Goal: Task Accomplishment & Management: Use online tool/utility

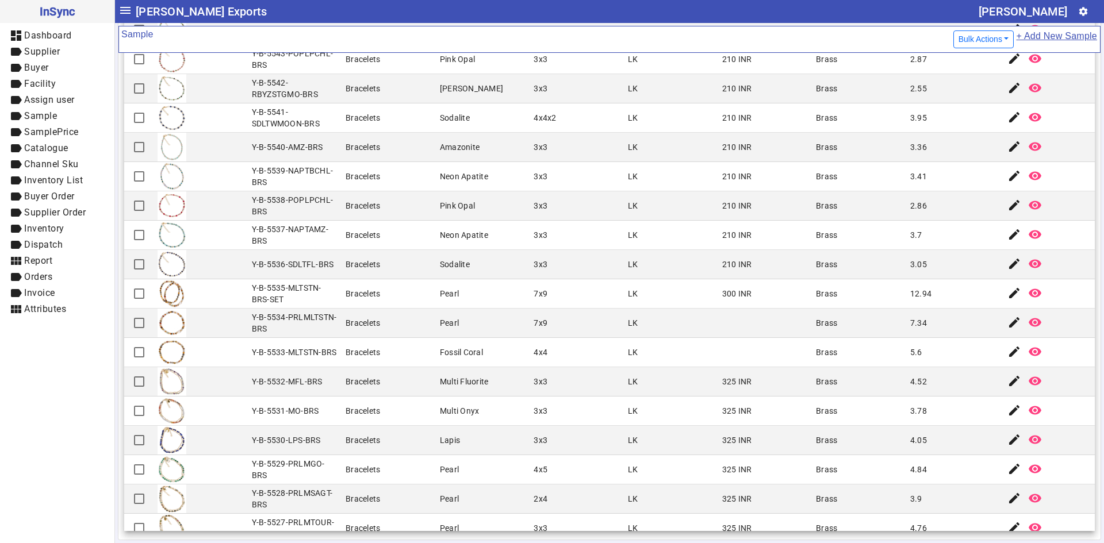
scroll to position [2452, 0]
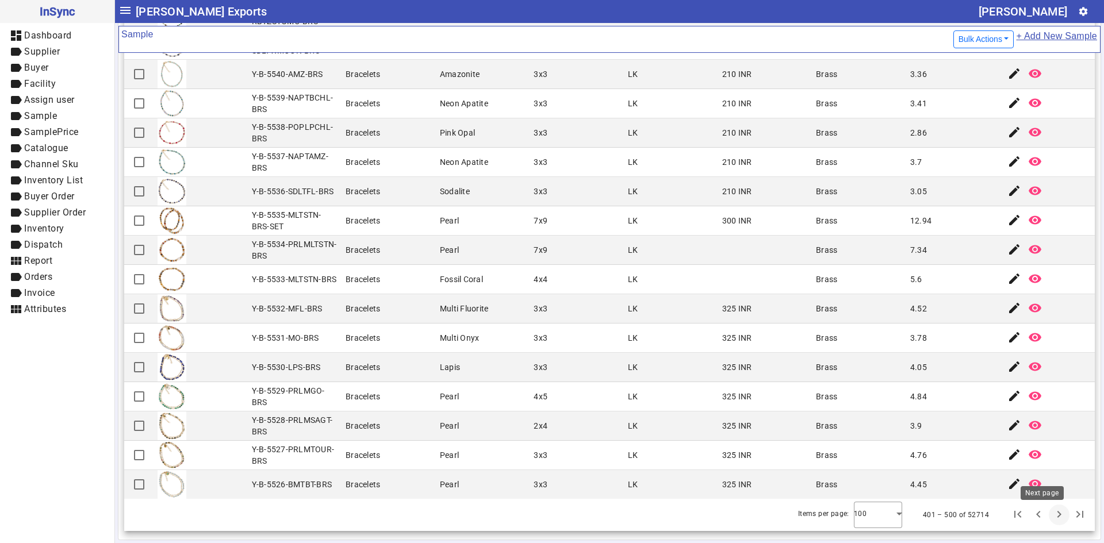
click at [1045, 523] on span "Next page" at bounding box center [1059, 515] width 28 height 28
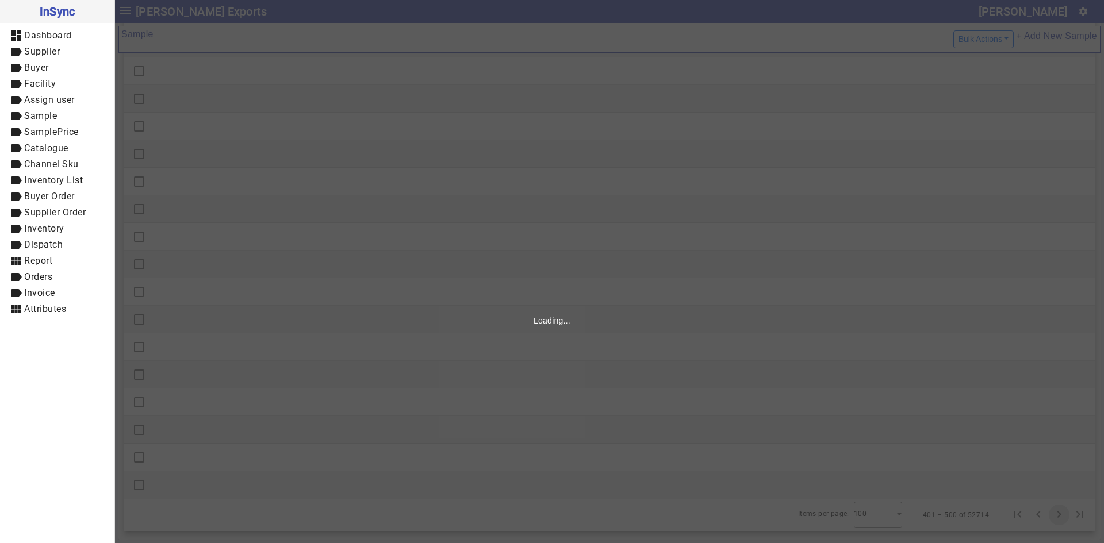
scroll to position [0, 0]
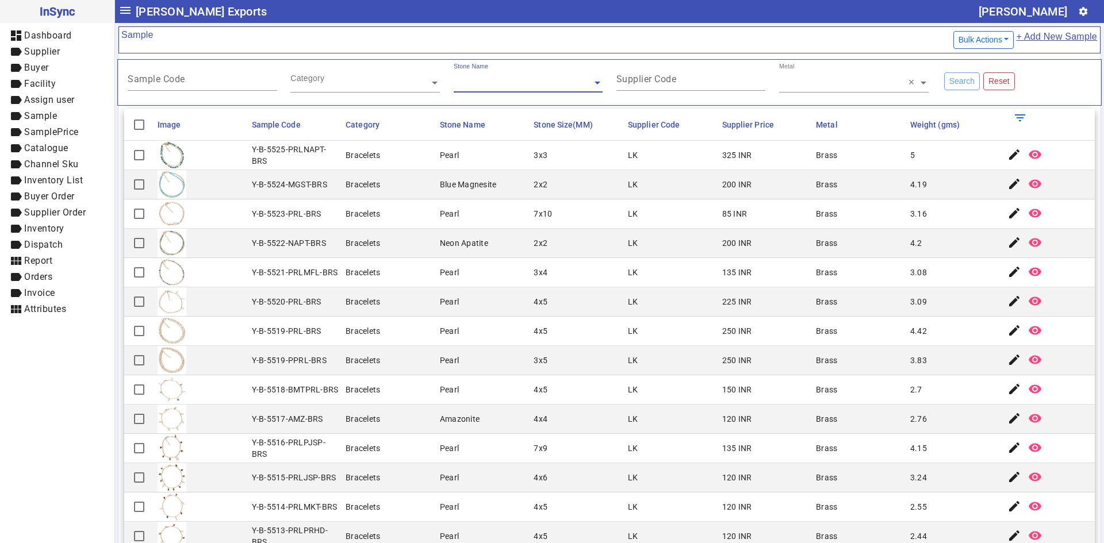
click at [646, 100] on div "Supplier Code" at bounding box center [690, 83] width 163 height 40
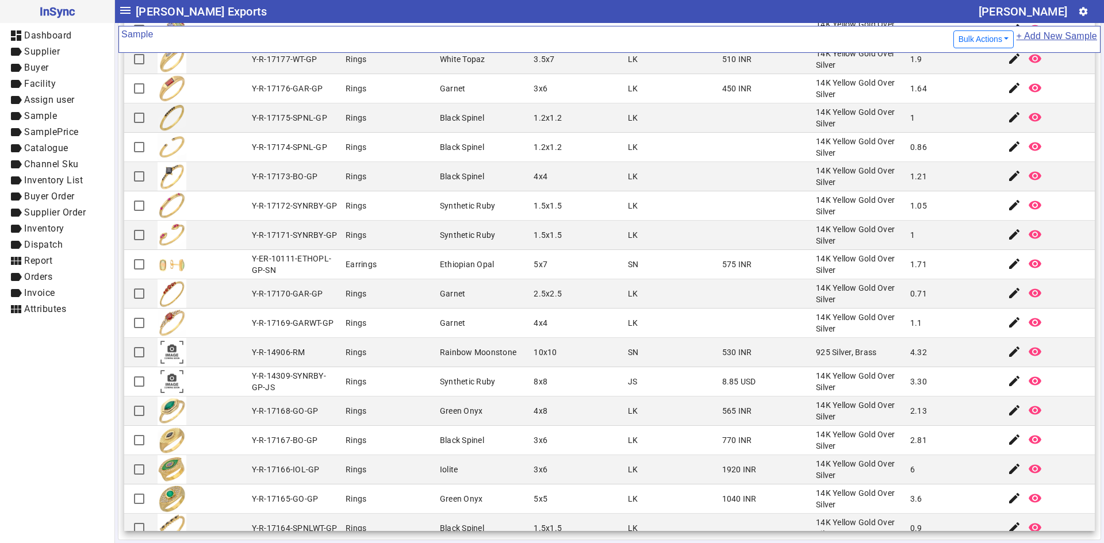
scroll to position [2395, 0]
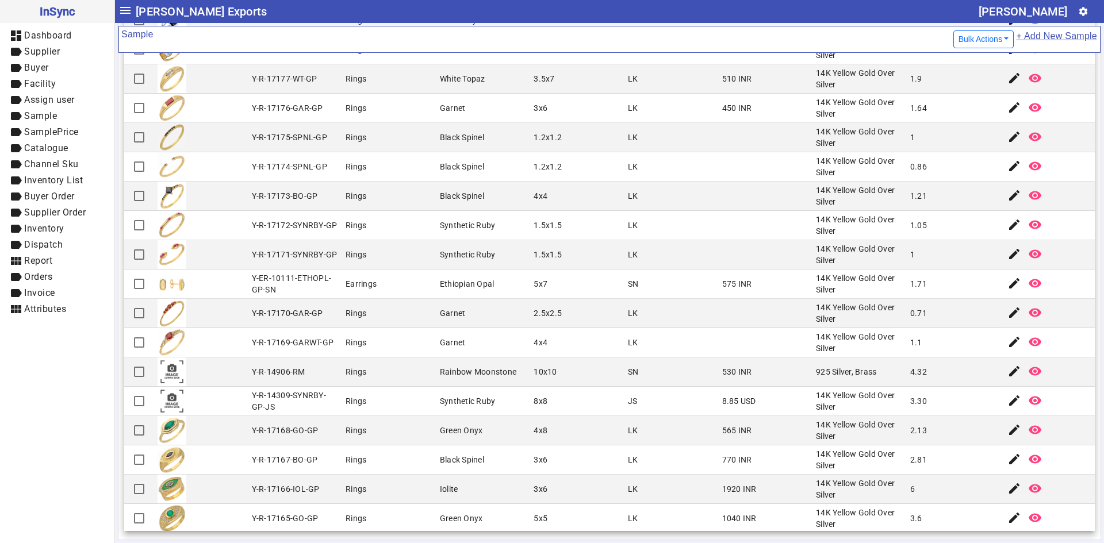
click at [697, 423] on mat-cell "LK" at bounding box center [671, 430] width 94 height 29
click at [1007, 189] on mat-icon "edit" at bounding box center [1014, 196] width 14 height 14
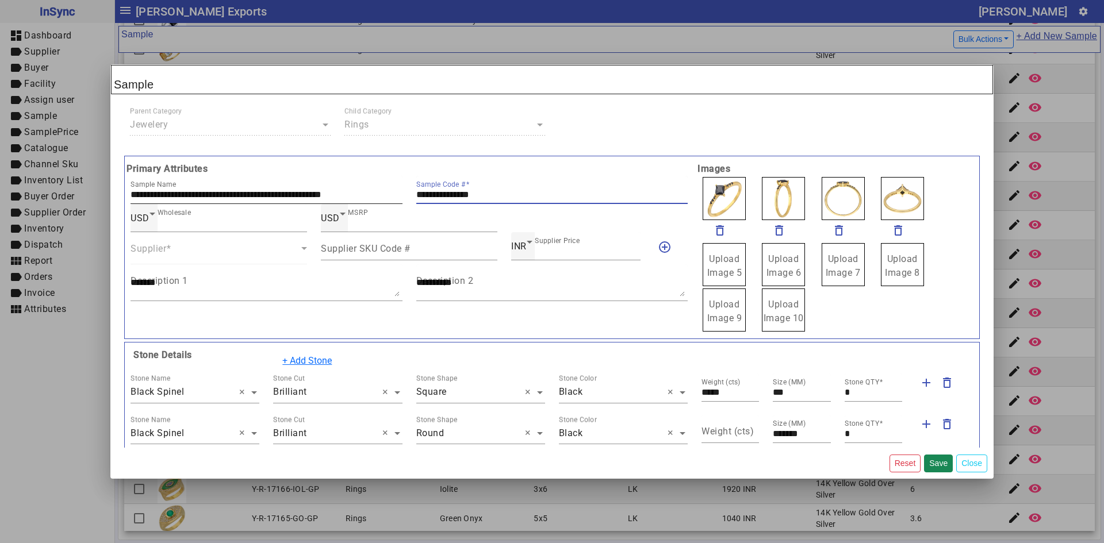
drag, startPoint x: 508, startPoint y: 197, endPoint x: 374, endPoint y: 187, distance: 133.7
click at [374, 187] on div "**********" at bounding box center [409, 190] width 571 height 28
click at [716, 264] on span "Upload Image 5" at bounding box center [724, 266] width 35 height 25
click at [717, 264] on span "Upload Image 5" at bounding box center [724, 266] width 35 height 25
click at [0, 0] on input "Upload Image 5" at bounding box center [0, 0] width 0 height 0
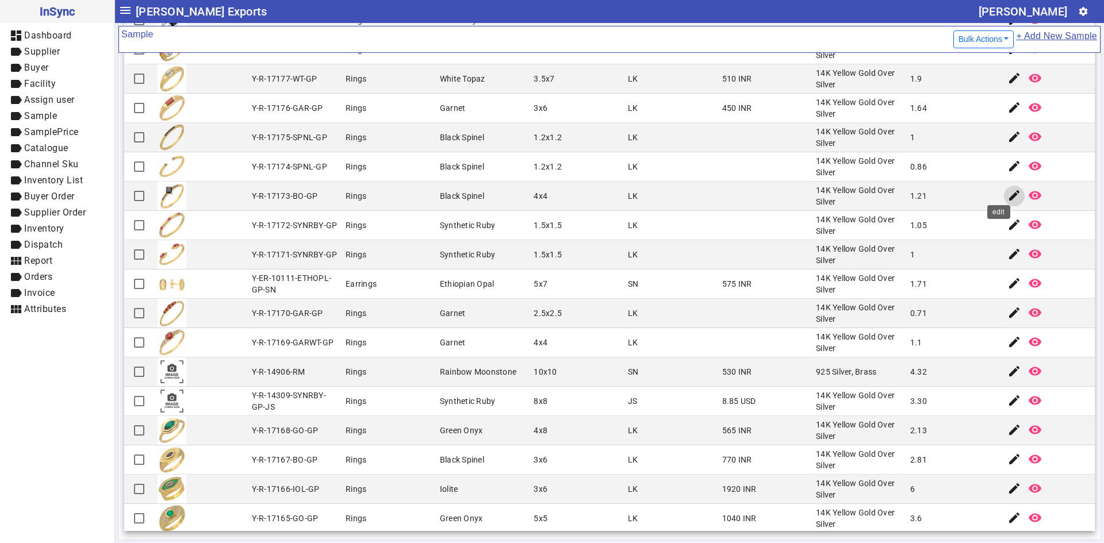
click at [1007, 193] on mat-icon "edit" at bounding box center [1014, 196] width 14 height 14
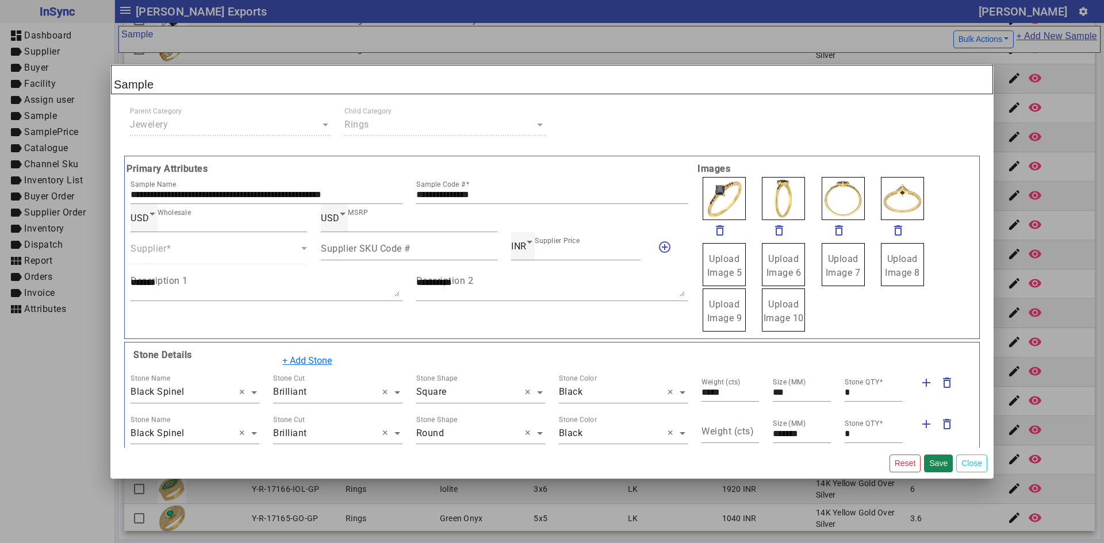
click at [781, 109] on div "Parent Category × Jewelery Child Category × Rings" at bounding box center [552, 126] width 858 height 41
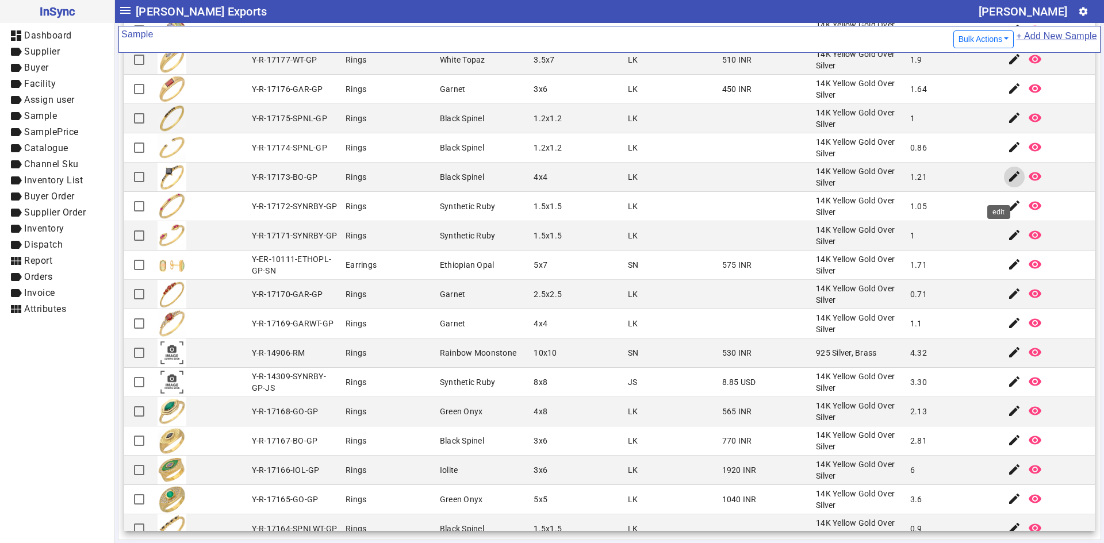
scroll to position [2452, 0]
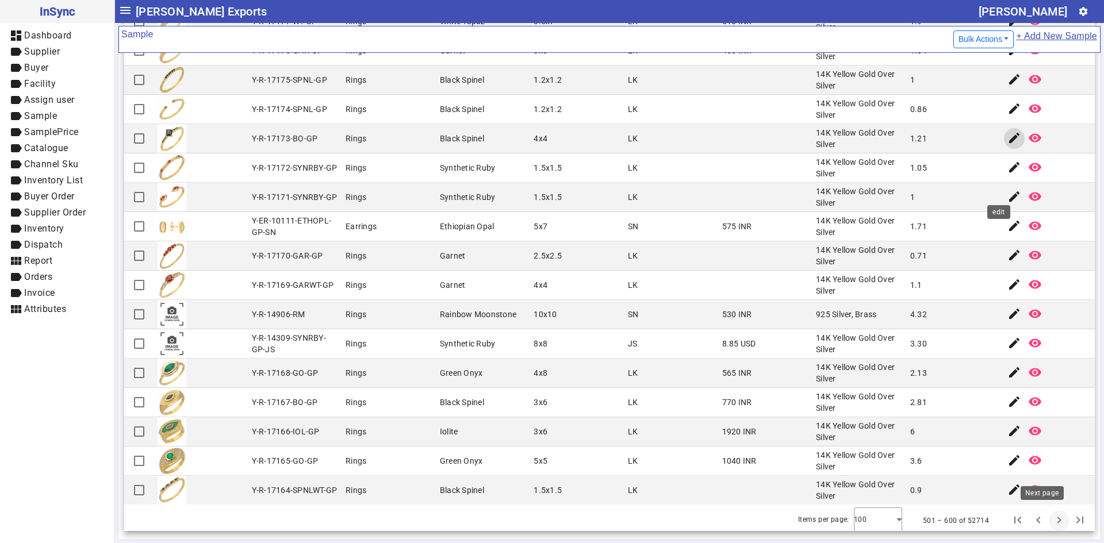
click at [1045, 514] on span "Next page" at bounding box center [1059, 521] width 28 height 28
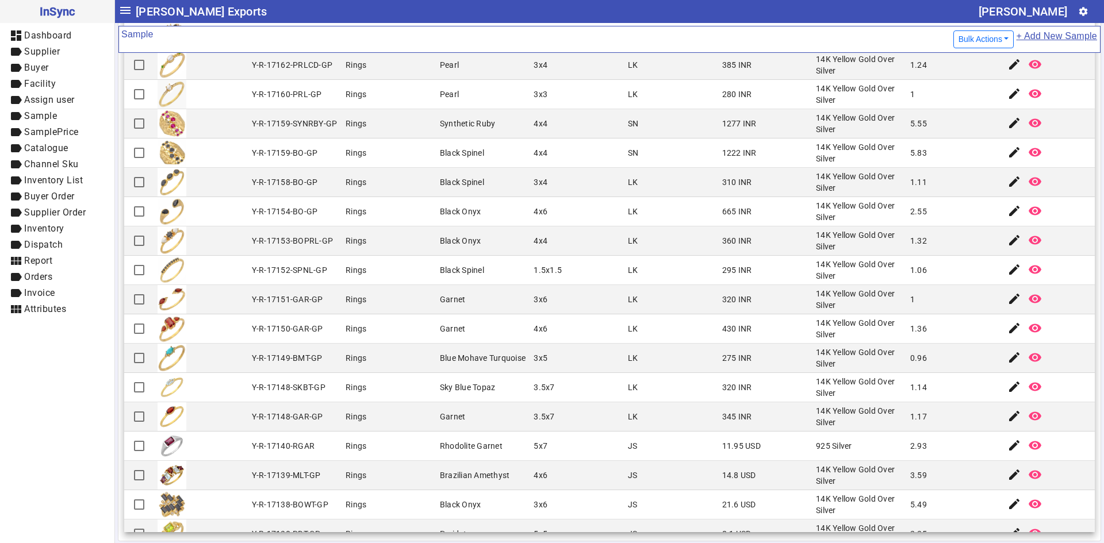
scroll to position [121, 0]
click at [462, 423] on mat-cell "Garnet" at bounding box center [483, 415] width 94 height 29
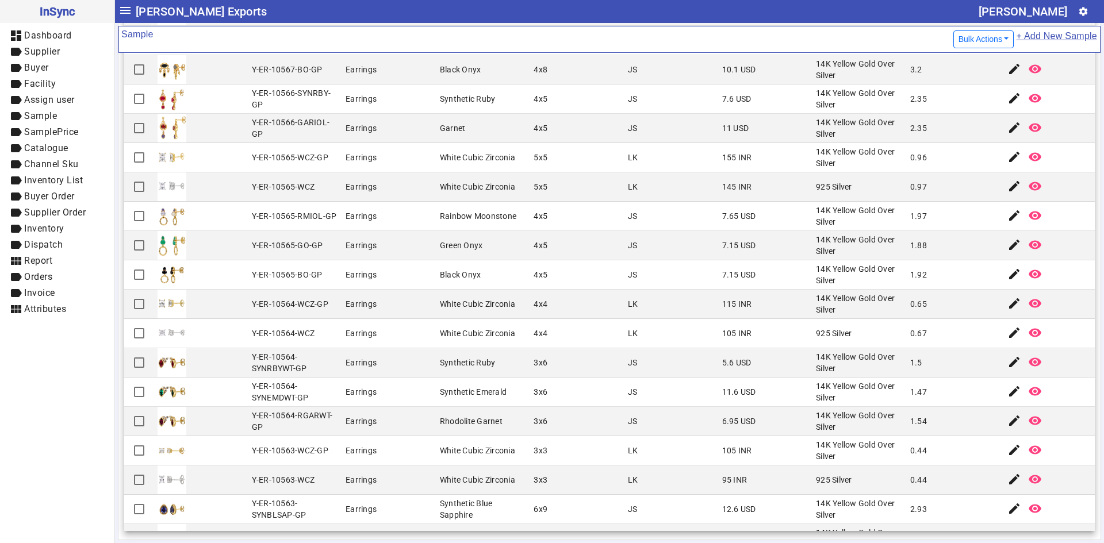
scroll to position [2452, 0]
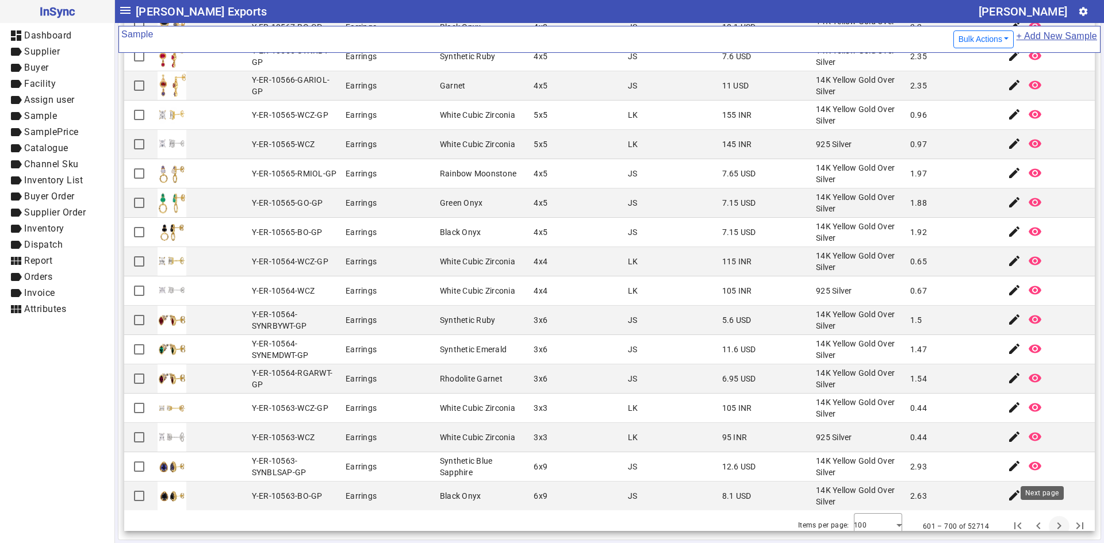
click at [1045, 513] on span "Next page" at bounding box center [1059, 527] width 28 height 28
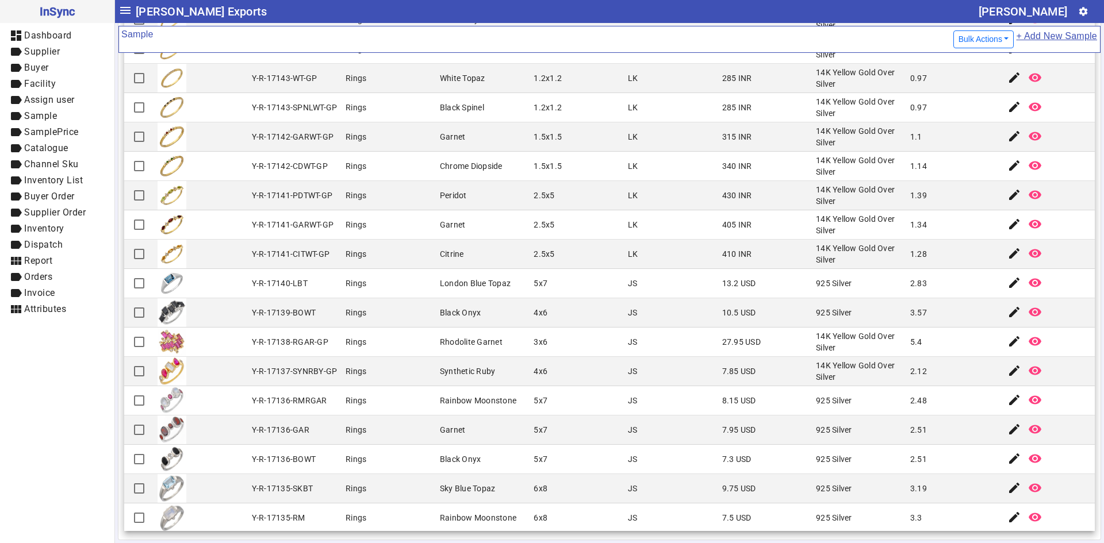
scroll to position [1437, 0]
